Goal: Find specific page/section: Find specific page/section

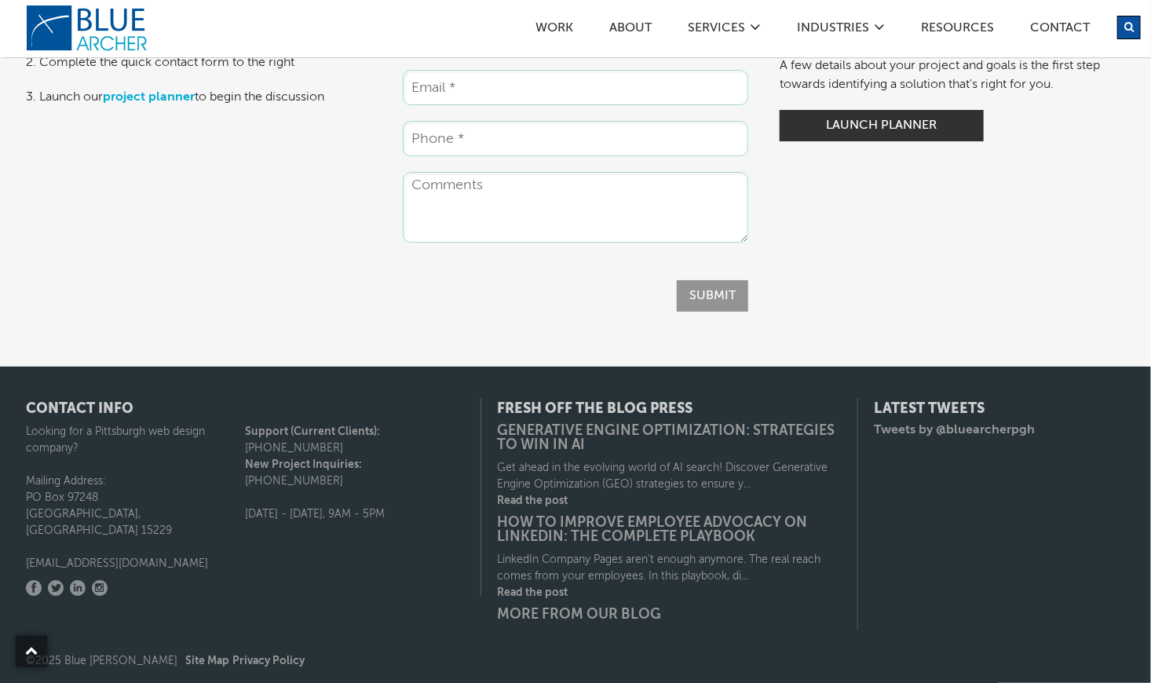
scroll to position [2613, 0]
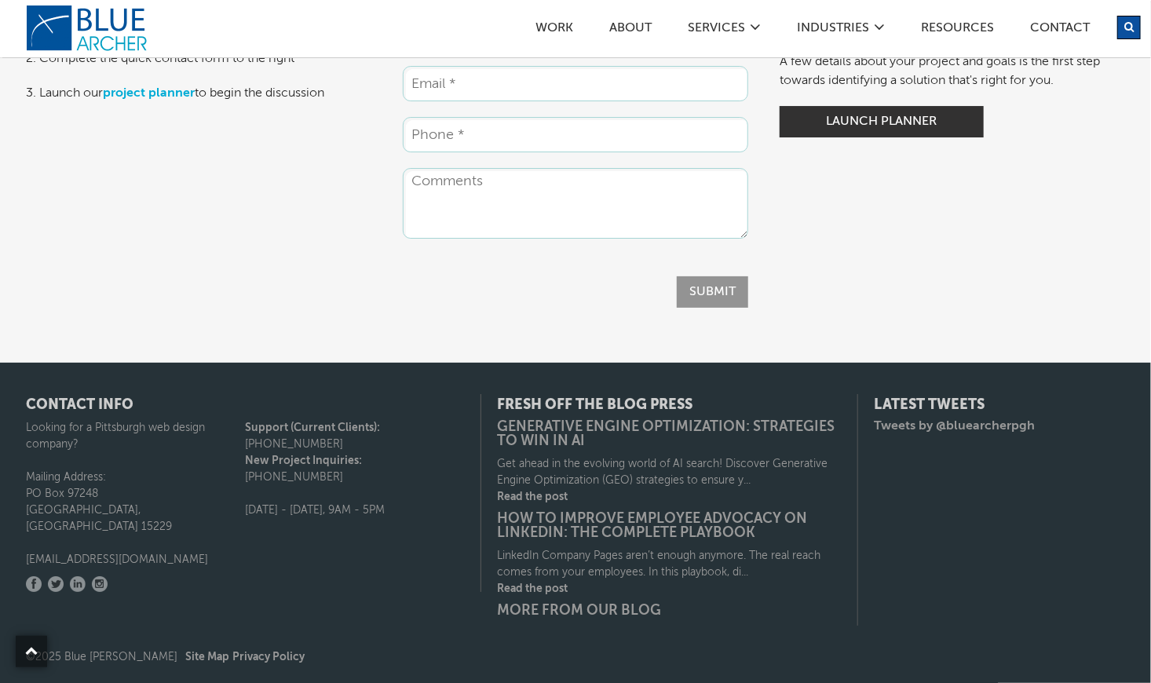
click at [185, 660] on link "Site Map" at bounding box center [207, 656] width 44 height 11
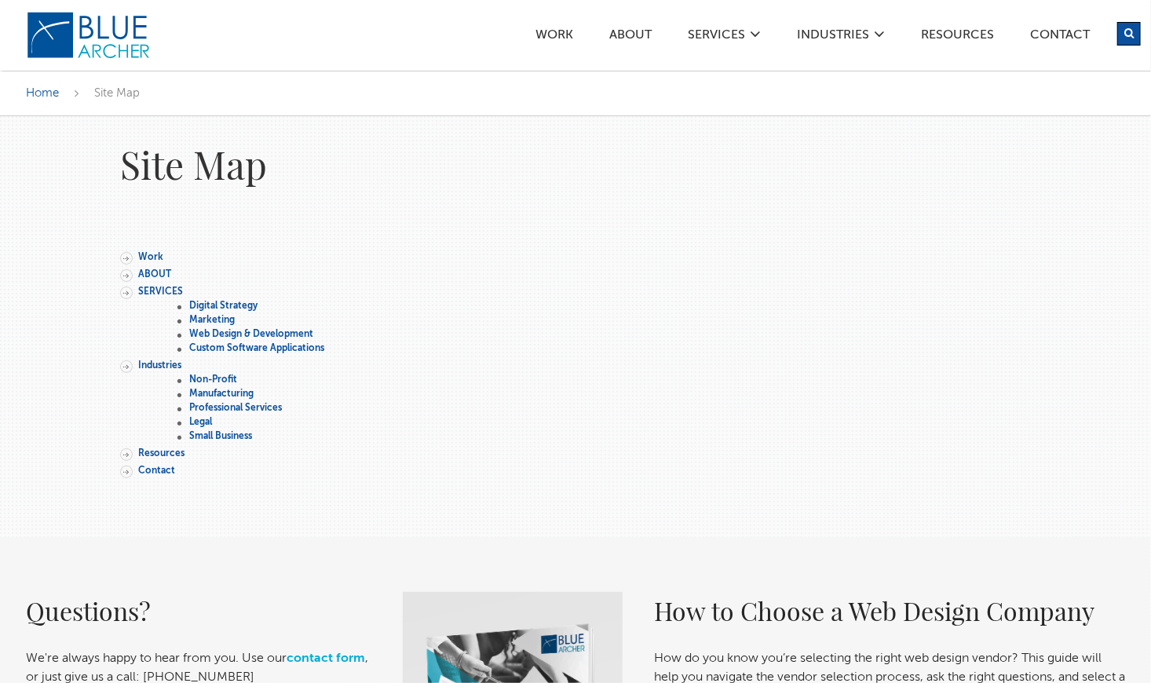
click at [134, 268] on li "ABOUT" at bounding box center [481, 276] width 722 height 17
click at [126, 274] on li "ABOUT" at bounding box center [481, 276] width 722 height 17
click at [158, 275] on link "ABOUT" at bounding box center [154, 274] width 33 height 9
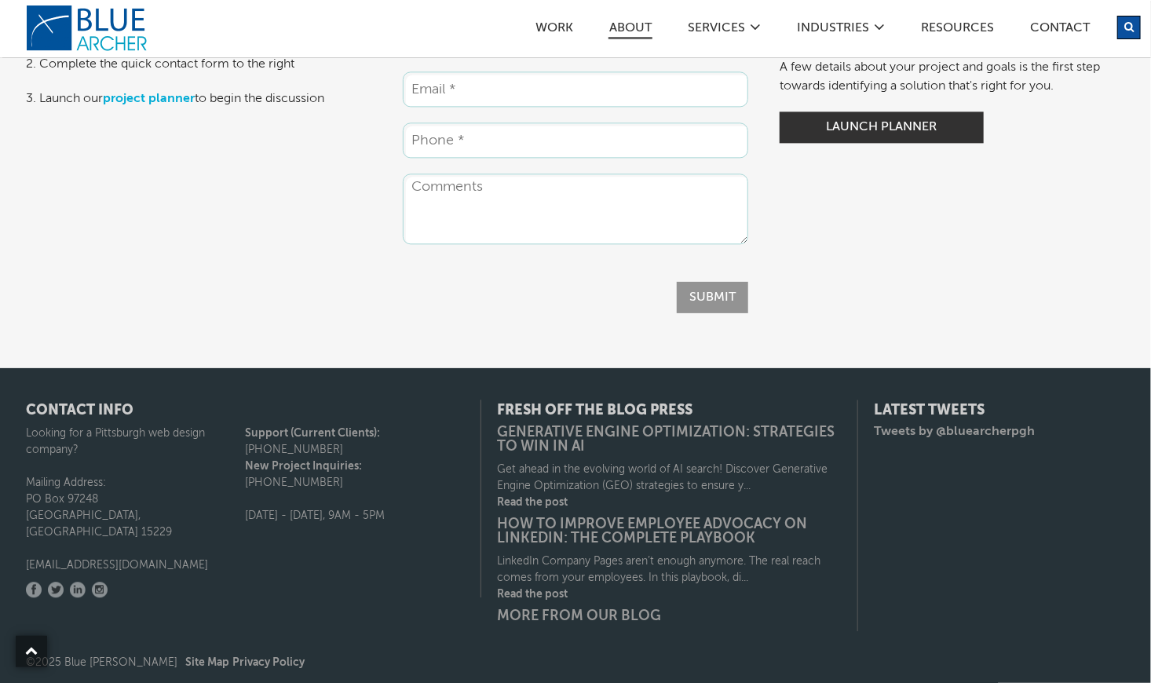
scroll to position [4539, 0]
